Goal: Task Accomplishment & Management: Use online tool/utility

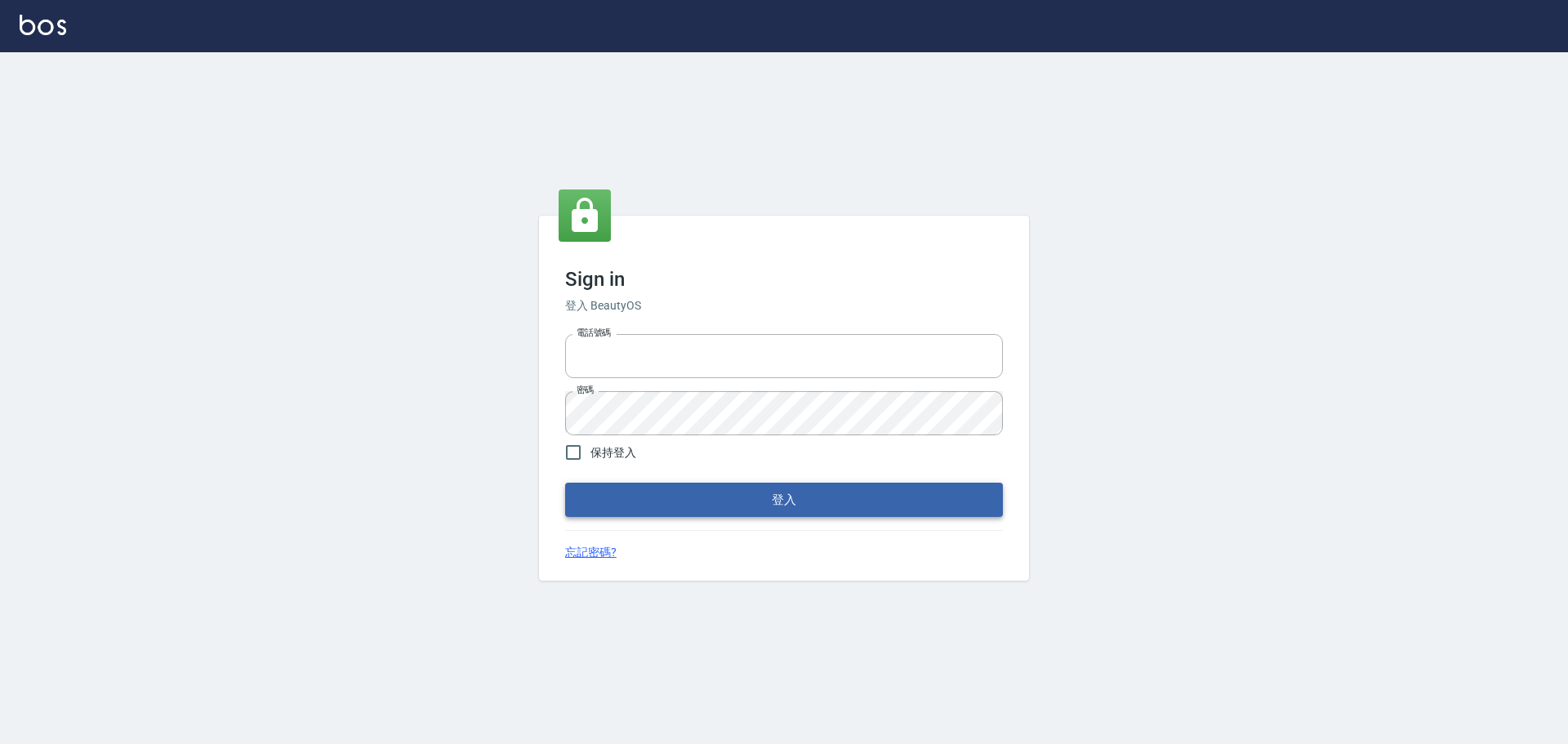
type input "0976570099"
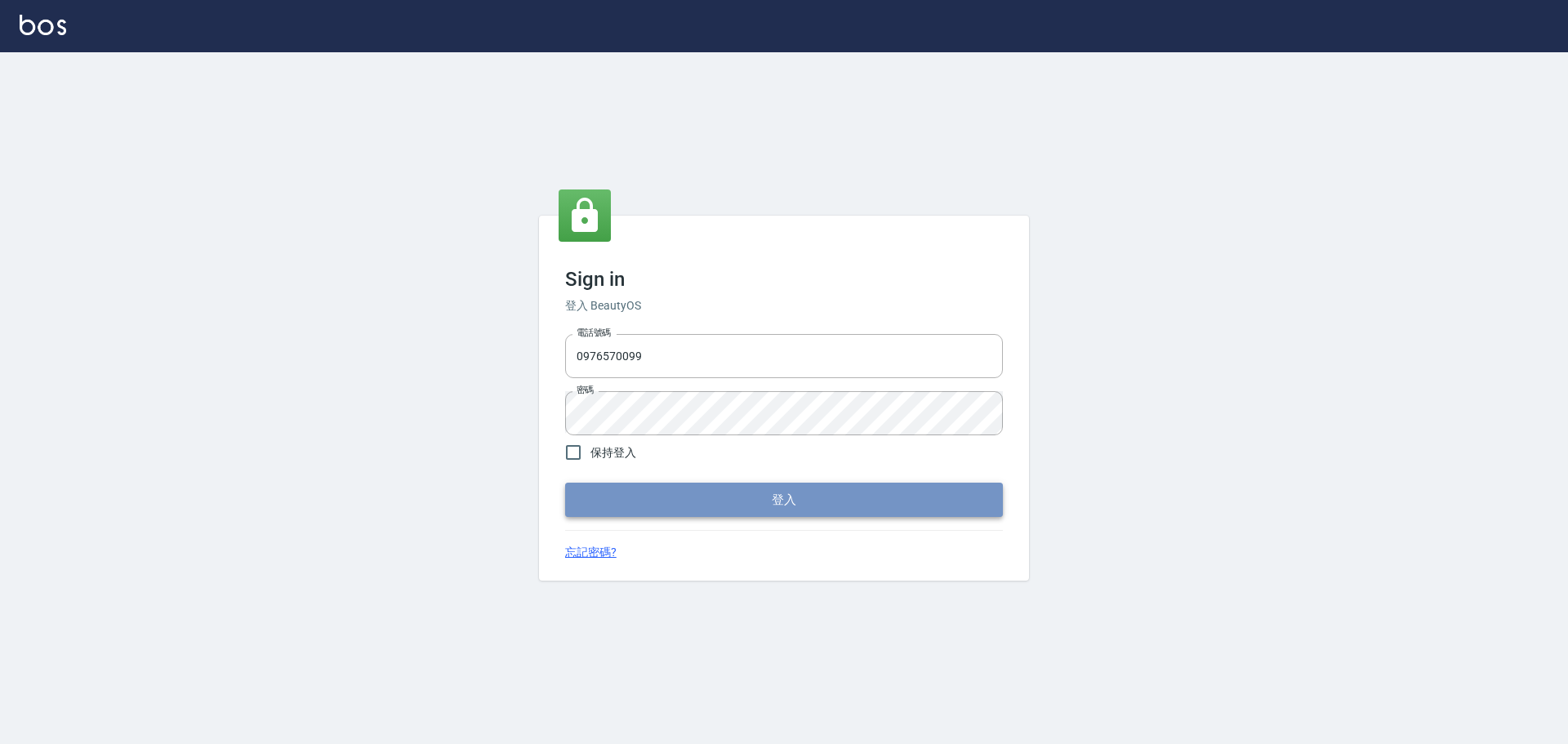
click at [680, 509] on button "登入" at bounding box center [784, 499] width 438 height 34
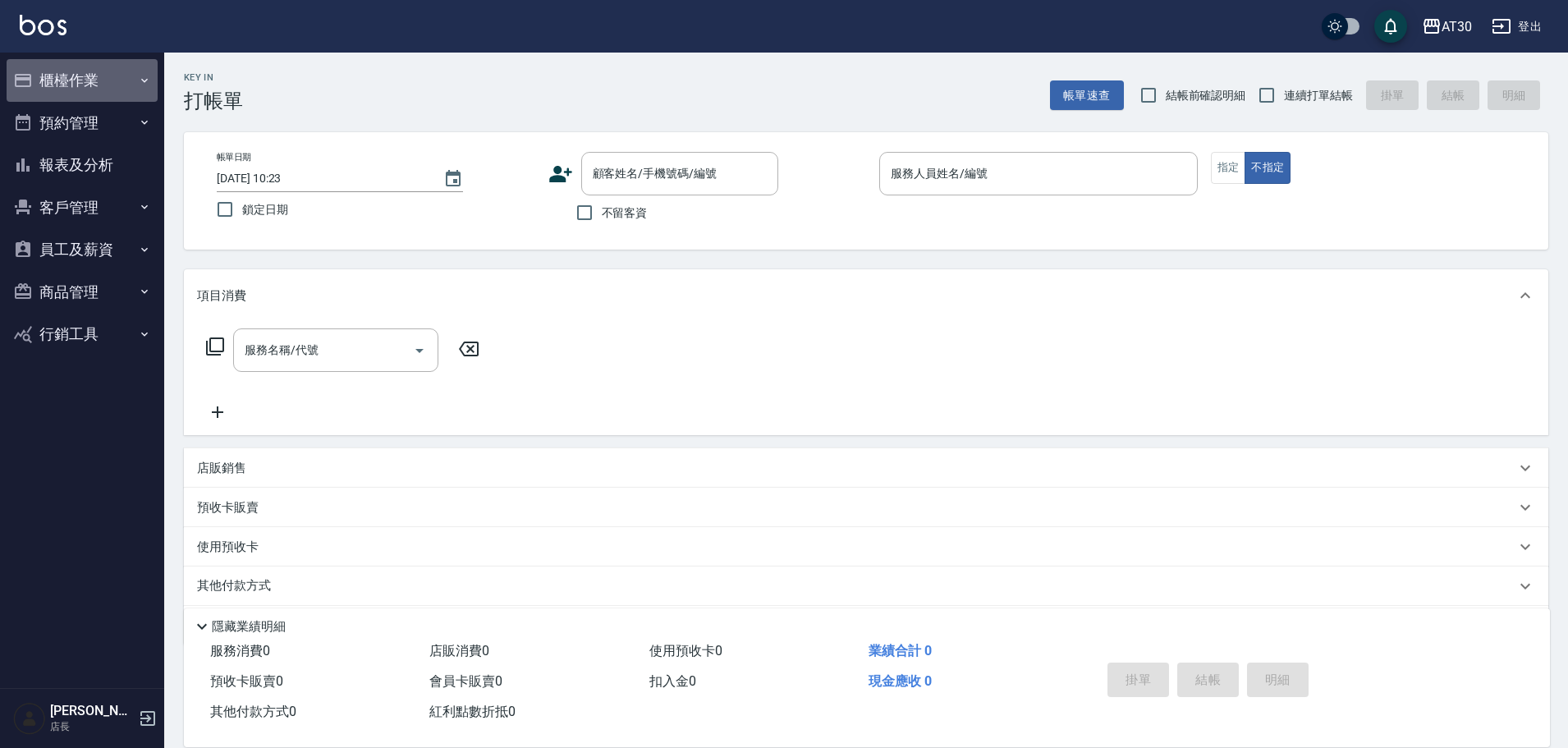
click at [121, 75] on button "櫃檯作業" at bounding box center [81, 80] width 151 height 43
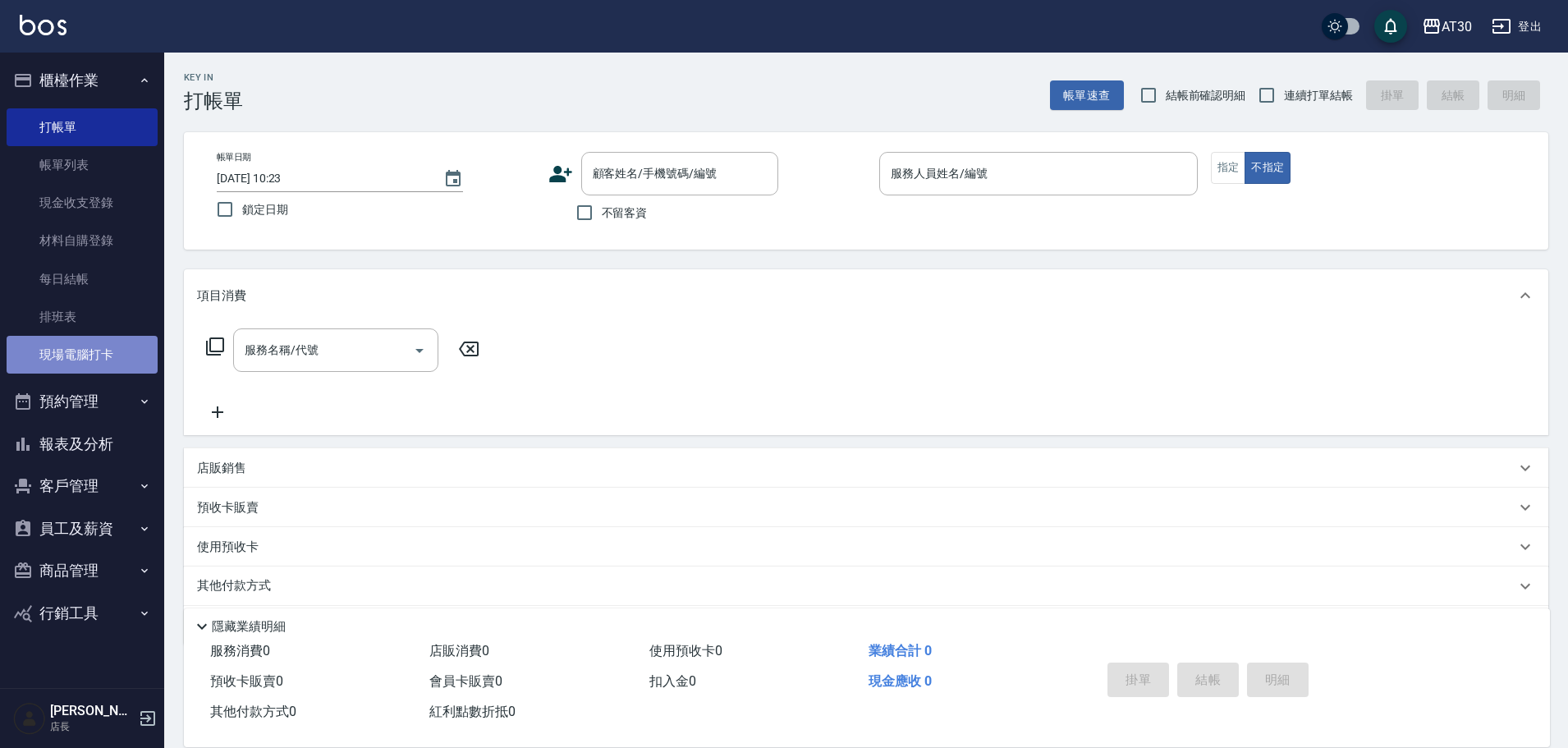
click at [90, 359] on link "現場電腦打卡" at bounding box center [81, 354] width 151 height 38
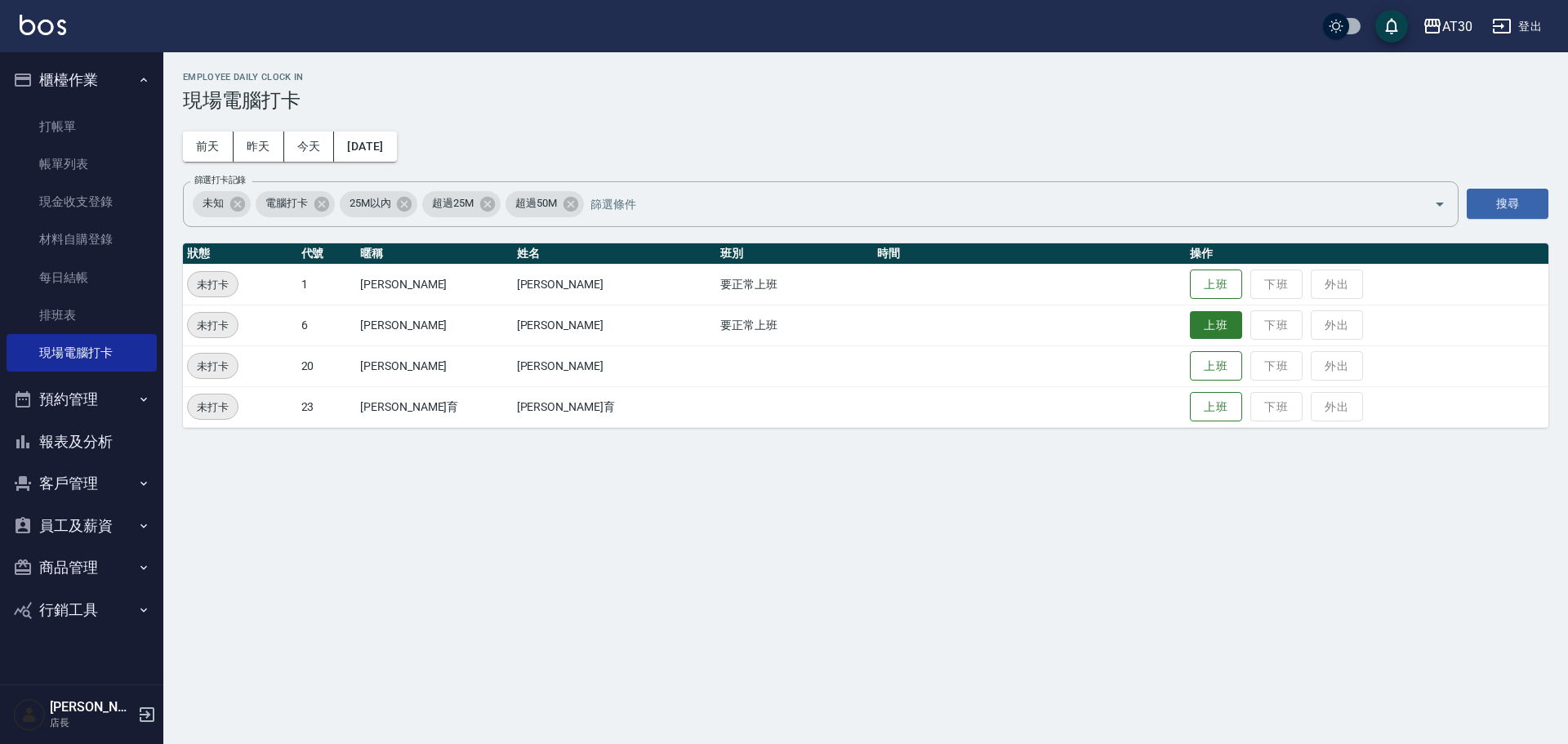
click at [1190, 323] on button "上班" at bounding box center [1216, 325] width 52 height 29
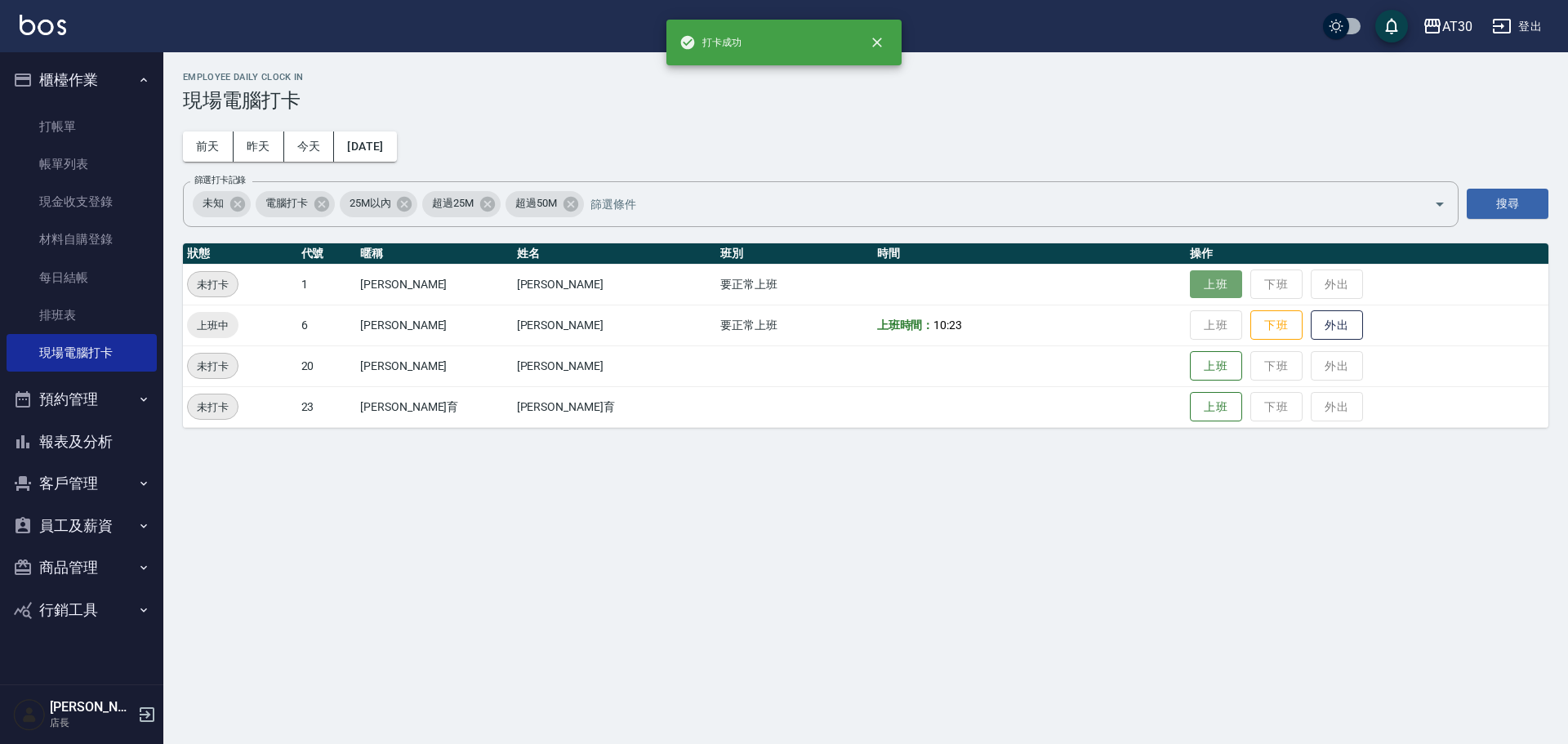
click at [1190, 293] on button "上班" at bounding box center [1216, 284] width 52 height 29
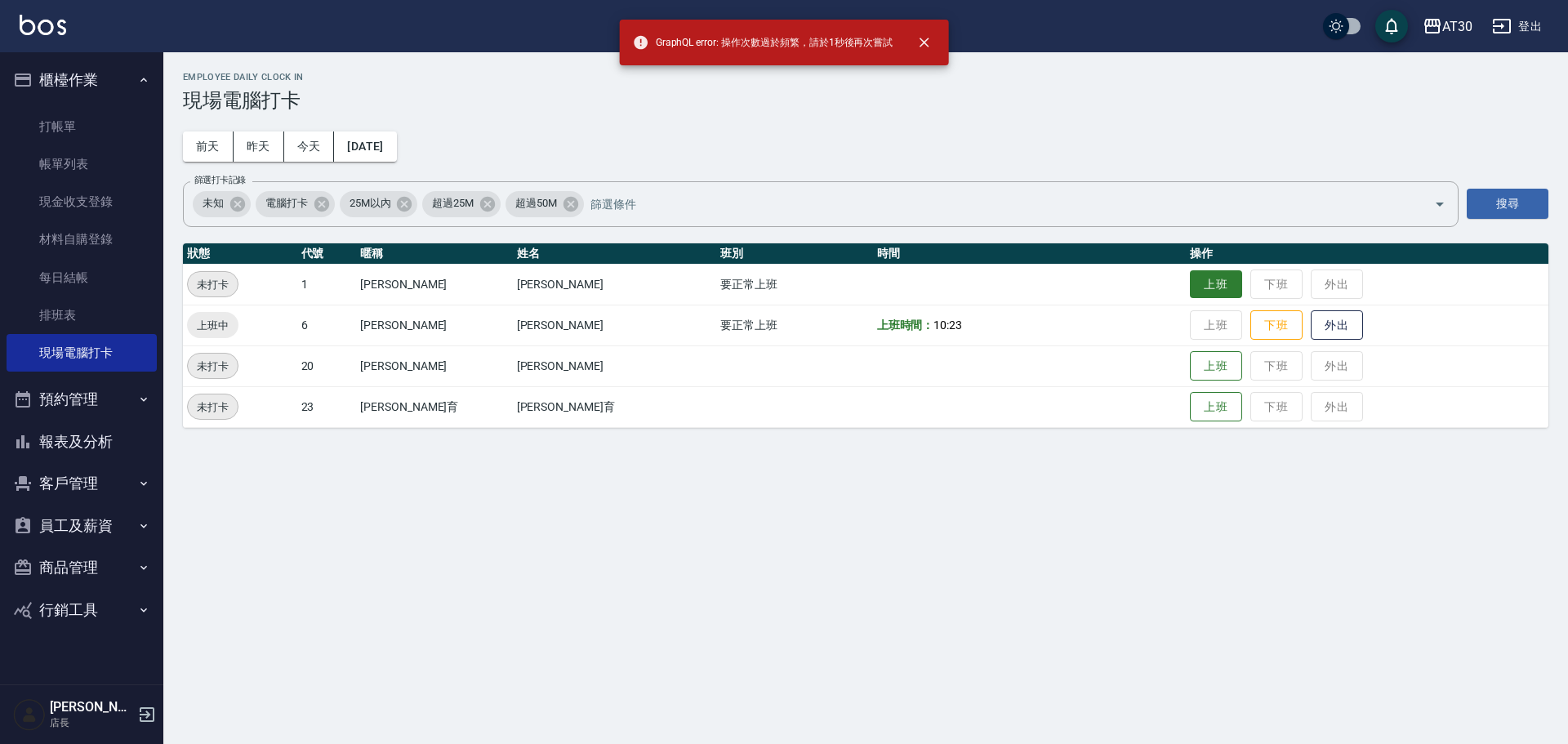
click at [1190, 293] on button "上班" at bounding box center [1216, 284] width 52 height 29
